Goal: Information Seeking & Learning: Check status

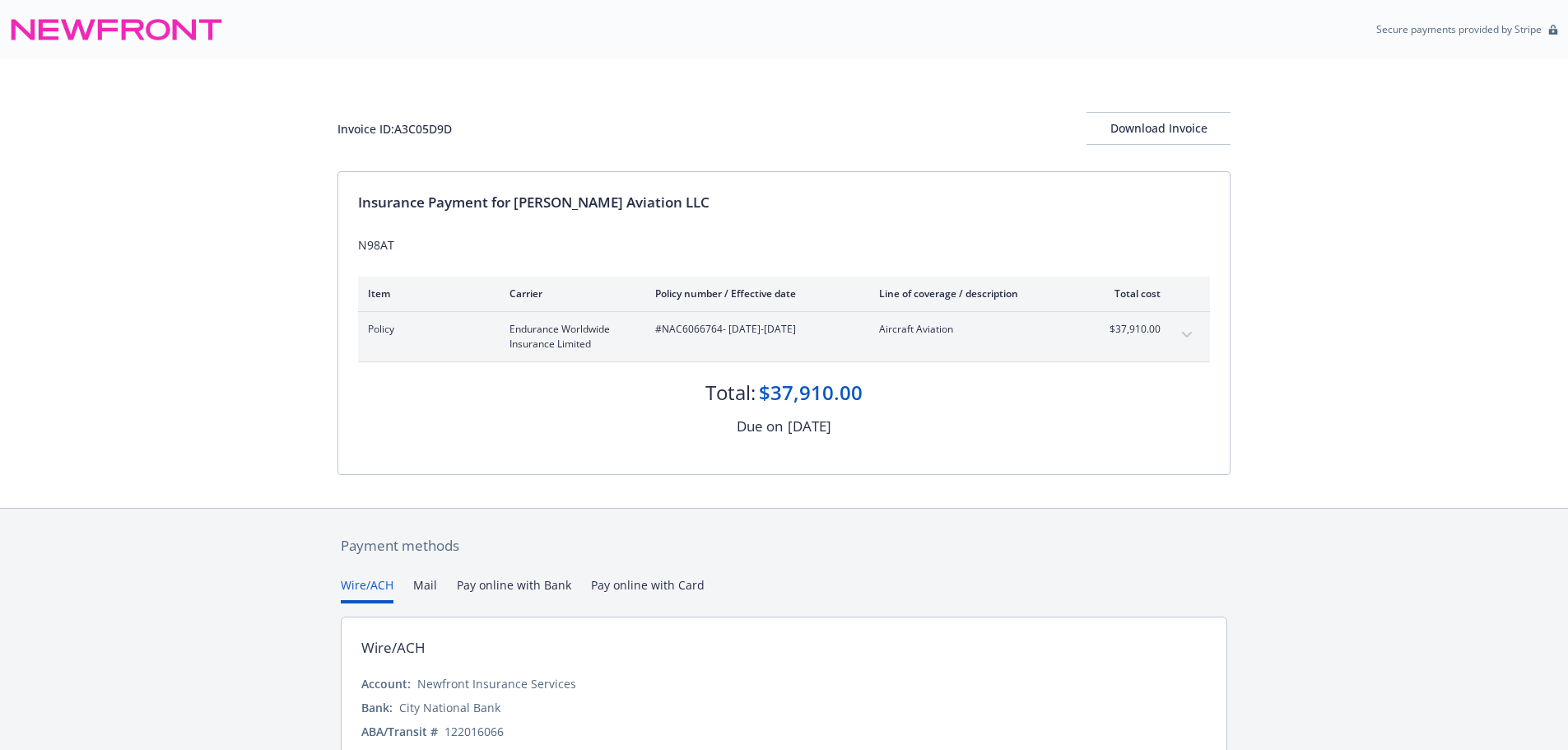
click at [1178, 337] on button "expand content" at bounding box center [1186, 335] width 27 height 27
